Goal: Information Seeking & Learning: Learn about a topic

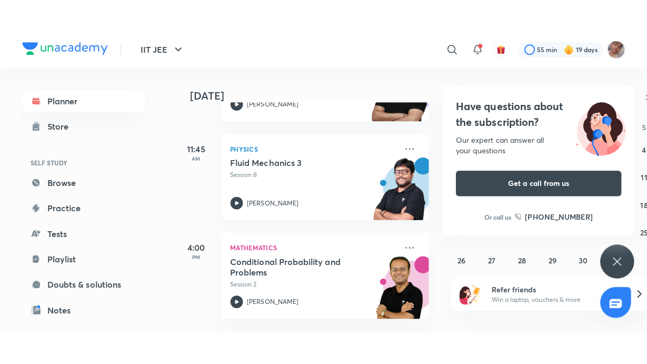
scroll to position [367, 0]
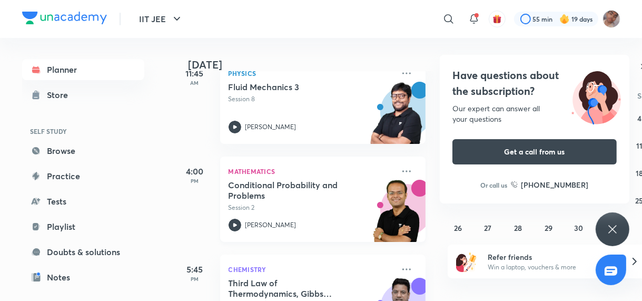
click at [307, 206] on p "Session 2" at bounding box center [310, 207] width 165 height 9
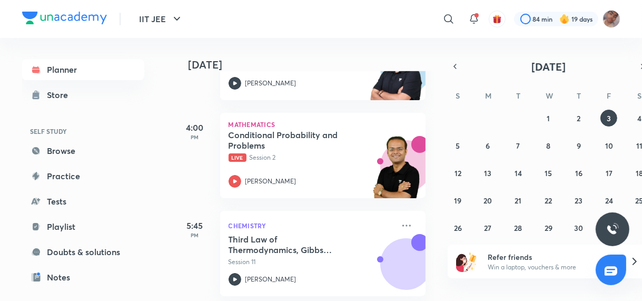
scroll to position [413, 0]
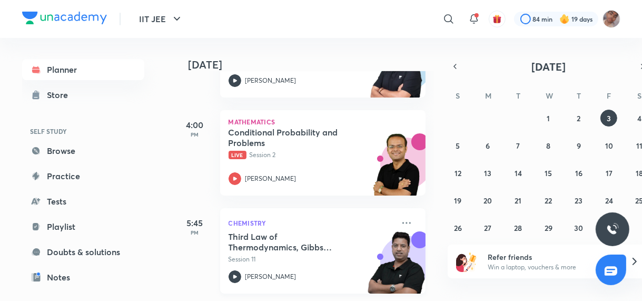
click at [316, 241] on h5 "Third Law of Thermodynamics, Gibbs Function" at bounding box center [293, 241] width 131 height 21
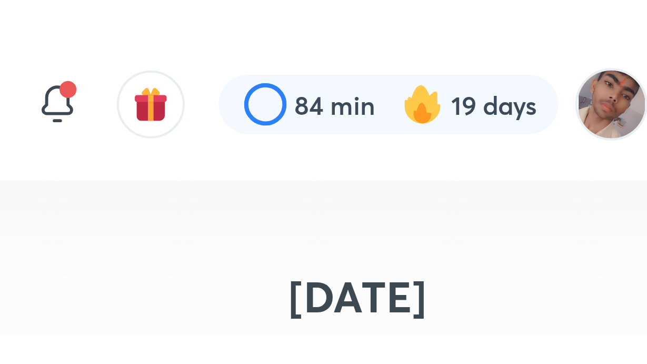
scroll to position [6, 0]
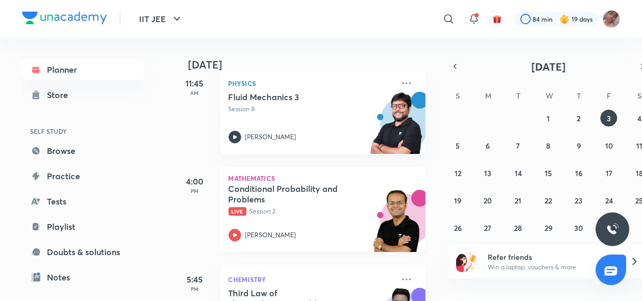
scroll to position [413, 0]
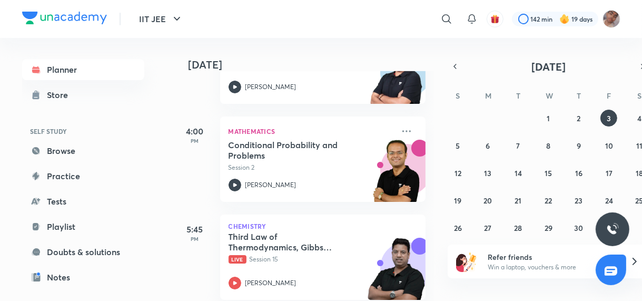
scroll to position [413, 0]
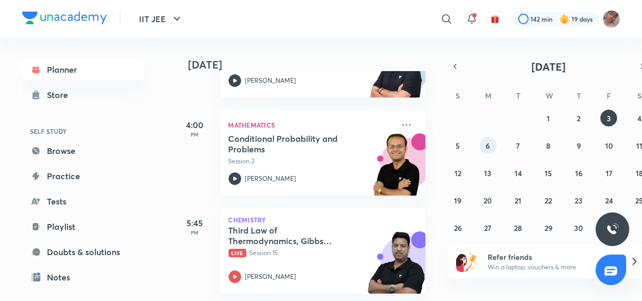
click at [496, 148] on div "28 29 30 1 2 3 4 5 6 7 8 9 10 11 12 13 14 15 16 17 18 19 20 21 22 23 24 25 26 2…" at bounding box center [548, 173] width 202 height 126
click at [491, 146] on button "6" at bounding box center [488, 145] width 17 height 17
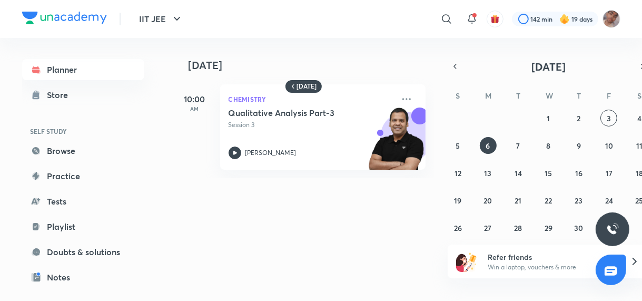
scroll to position [0, 0]
click at [546, 115] on abbr "1" at bounding box center [547, 118] width 3 height 10
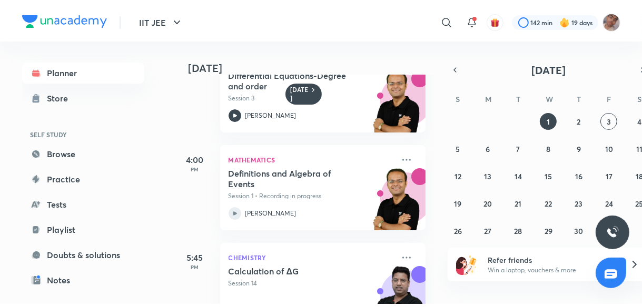
scroll to position [366, 0]
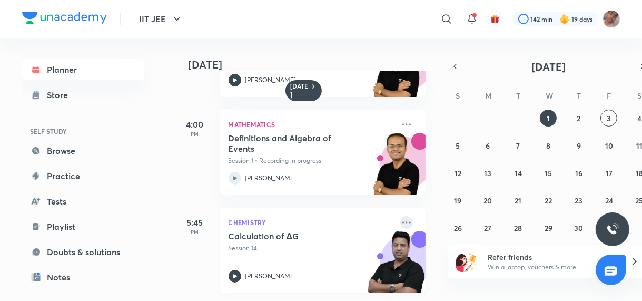
click at [402, 218] on icon at bounding box center [406, 222] width 13 height 13
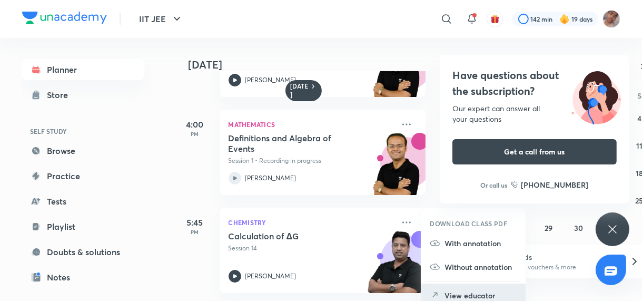
click at [457, 288] on li "View educator" at bounding box center [473, 295] width 104 height 24
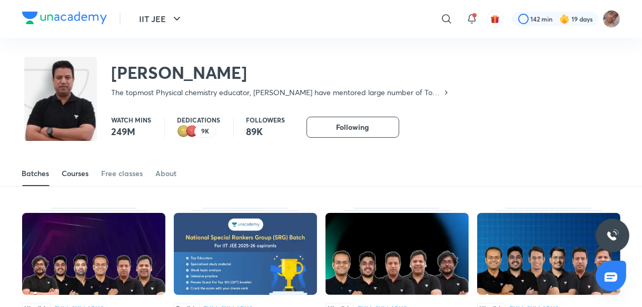
click at [78, 175] on div "Courses" at bounding box center [75, 173] width 27 height 11
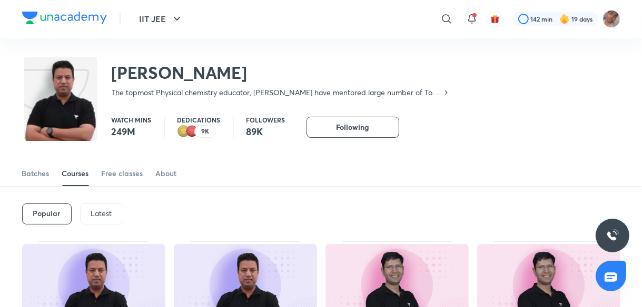
click at [91, 212] on p "Latest" at bounding box center [101, 214] width 21 height 8
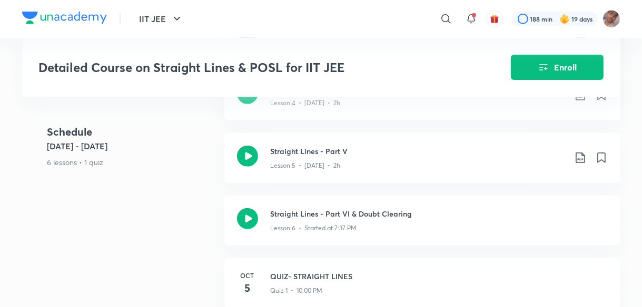
scroll to position [671, 0]
click at [396, 230] on div "Lesson 6 • Started at 7:37 PM" at bounding box center [439, 225] width 337 height 14
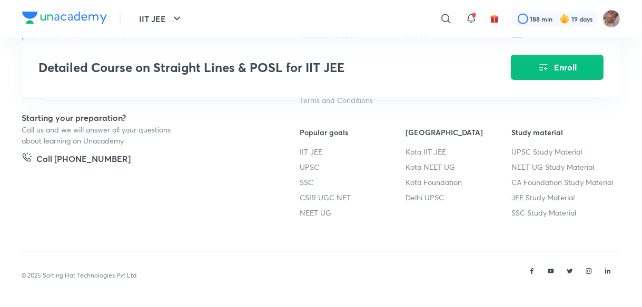
scroll to position [1272, 0]
